Goal: Find specific page/section: Find specific page/section

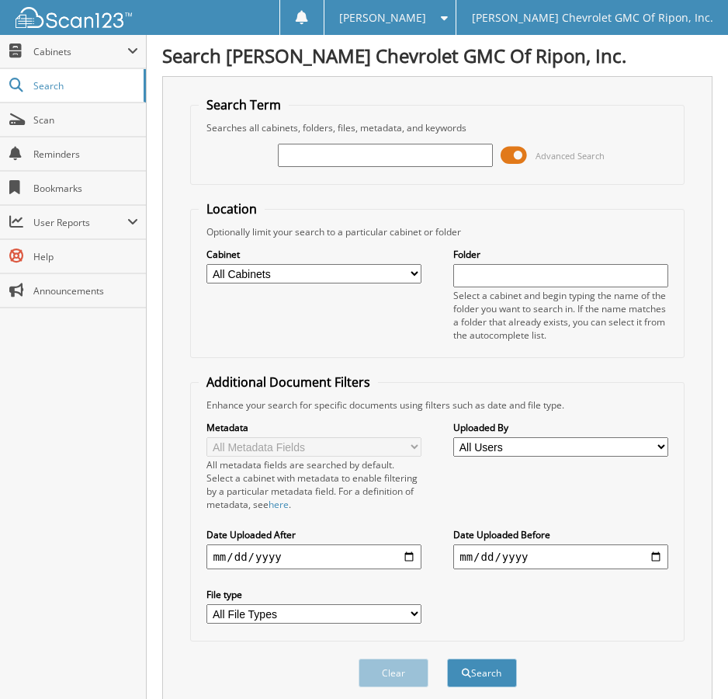
click at [299, 153] on input "text" at bounding box center [385, 155] width 214 height 23
type input "105534"
click at [447, 658] on button "Search" at bounding box center [482, 672] width 70 height 29
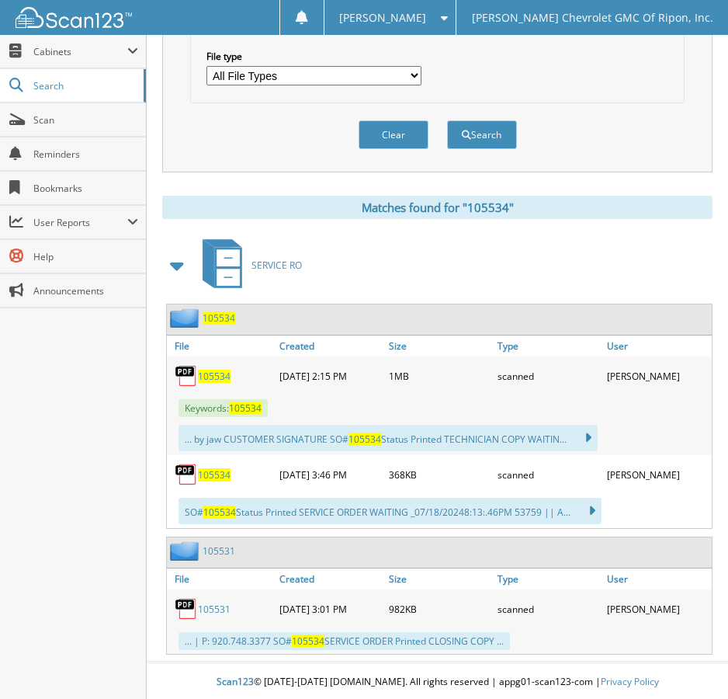
scroll to position [541, 0]
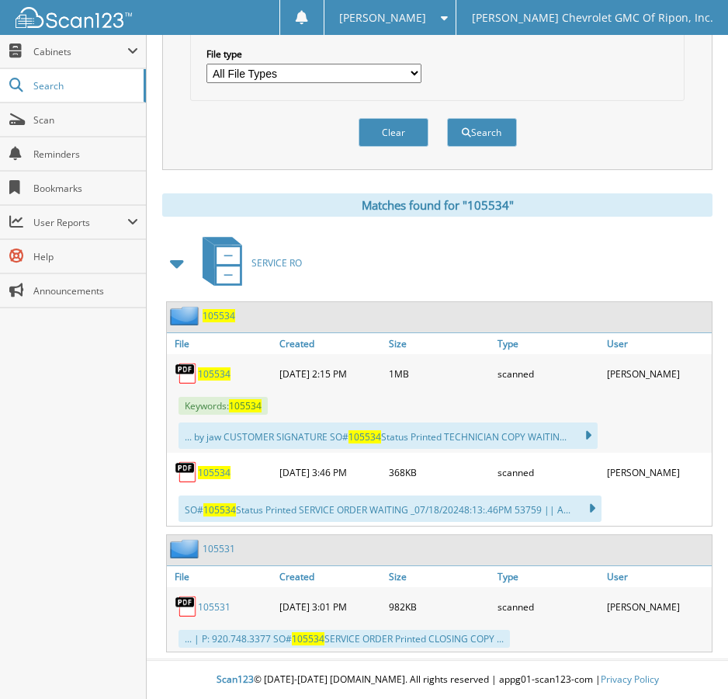
click at [221, 371] on span "105534" at bounding box center [214, 373] width 33 height 13
click at [214, 474] on span "105534" at bounding box center [214, 472] width 33 height 13
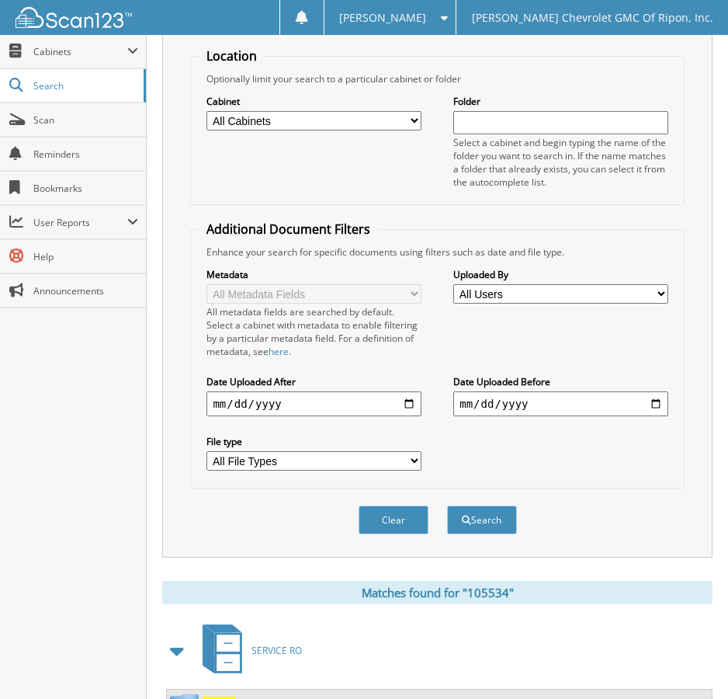
scroll to position [0, 0]
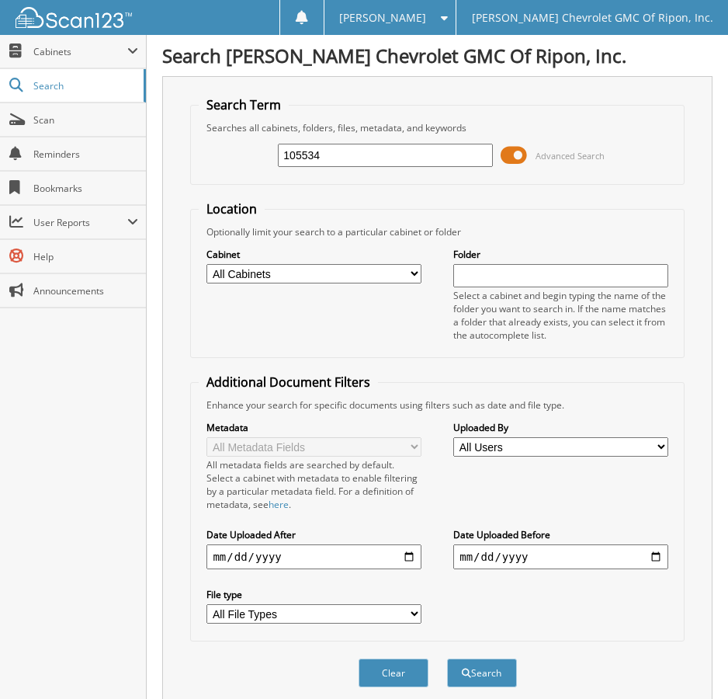
click at [340, 157] on input "105534" at bounding box center [385, 155] width 214 height 23
type input "105807"
click at [447, 658] on button "Search" at bounding box center [482, 672] width 70 height 29
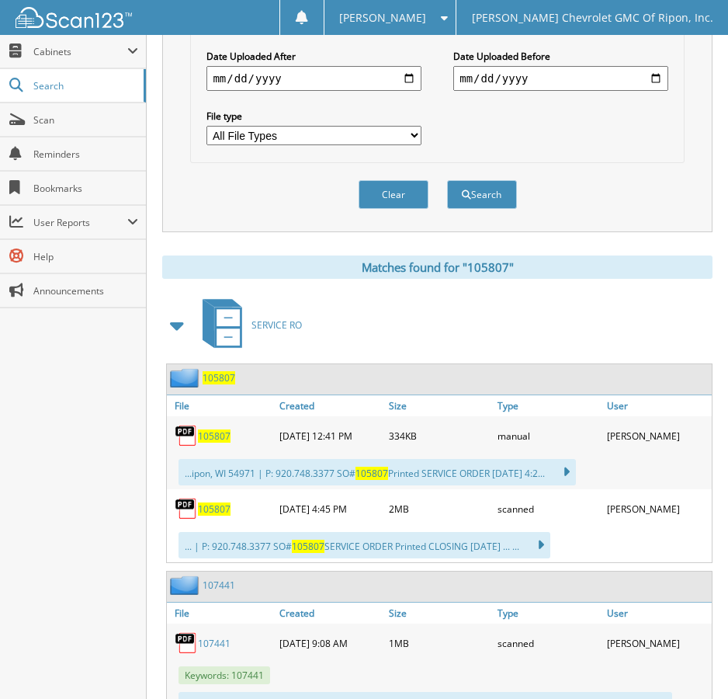
scroll to position [543, 0]
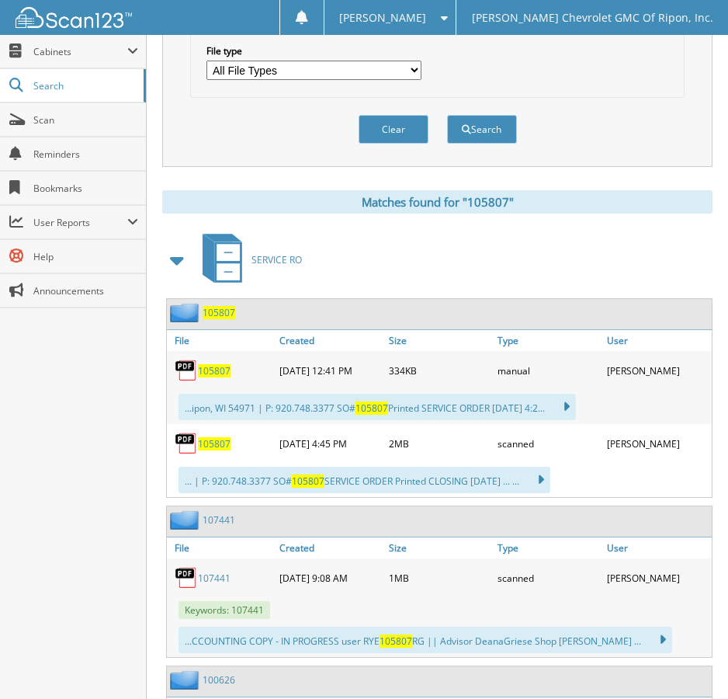
click at [212, 371] on span "105807" at bounding box center [214, 370] width 33 height 13
click at [217, 446] on span "105807" at bounding box center [214, 443] width 33 height 13
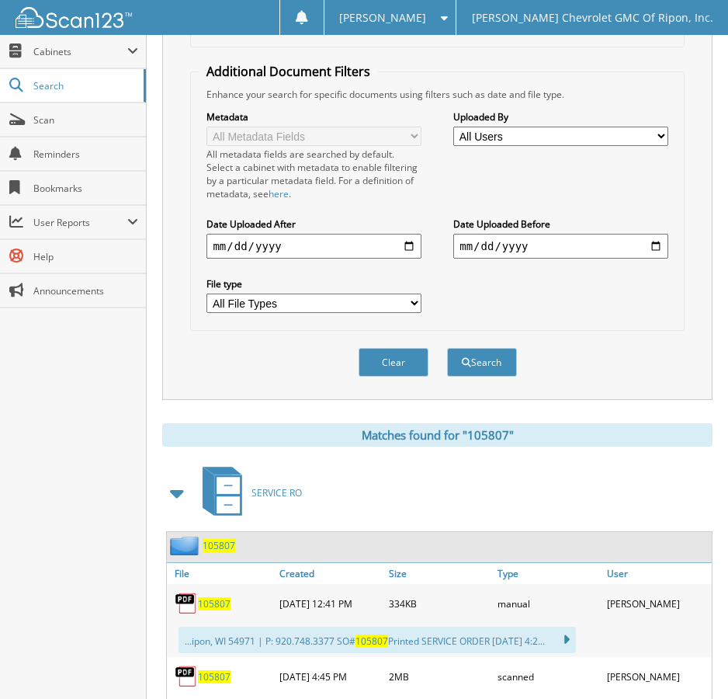
scroll to position [0, 0]
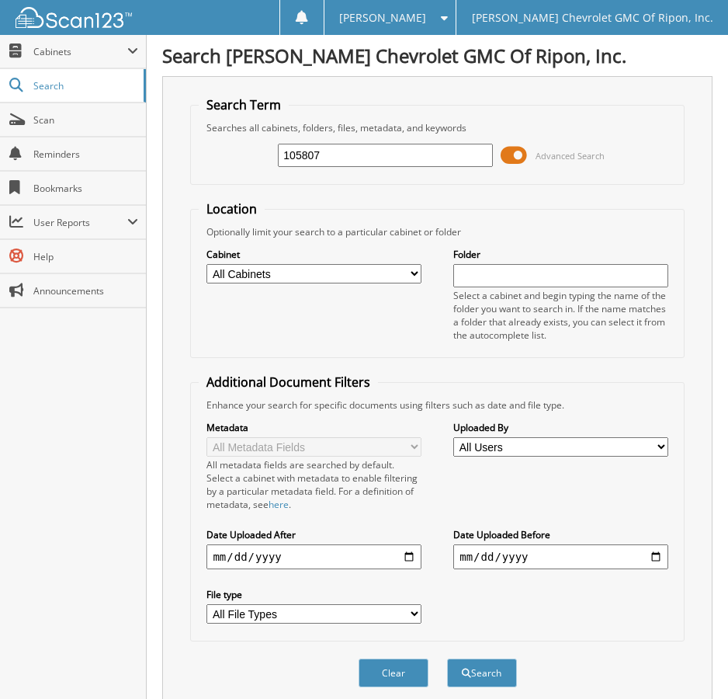
drag, startPoint x: 570, startPoint y: 193, endPoint x: 586, endPoint y: 170, distance: 27.8
click at [570, 193] on form "Search Term Searches all cabinets, folders, files, metadata, and keywords 10580…" at bounding box center [437, 400] width 494 height 608
